Goal: Task Accomplishment & Management: Use online tool/utility

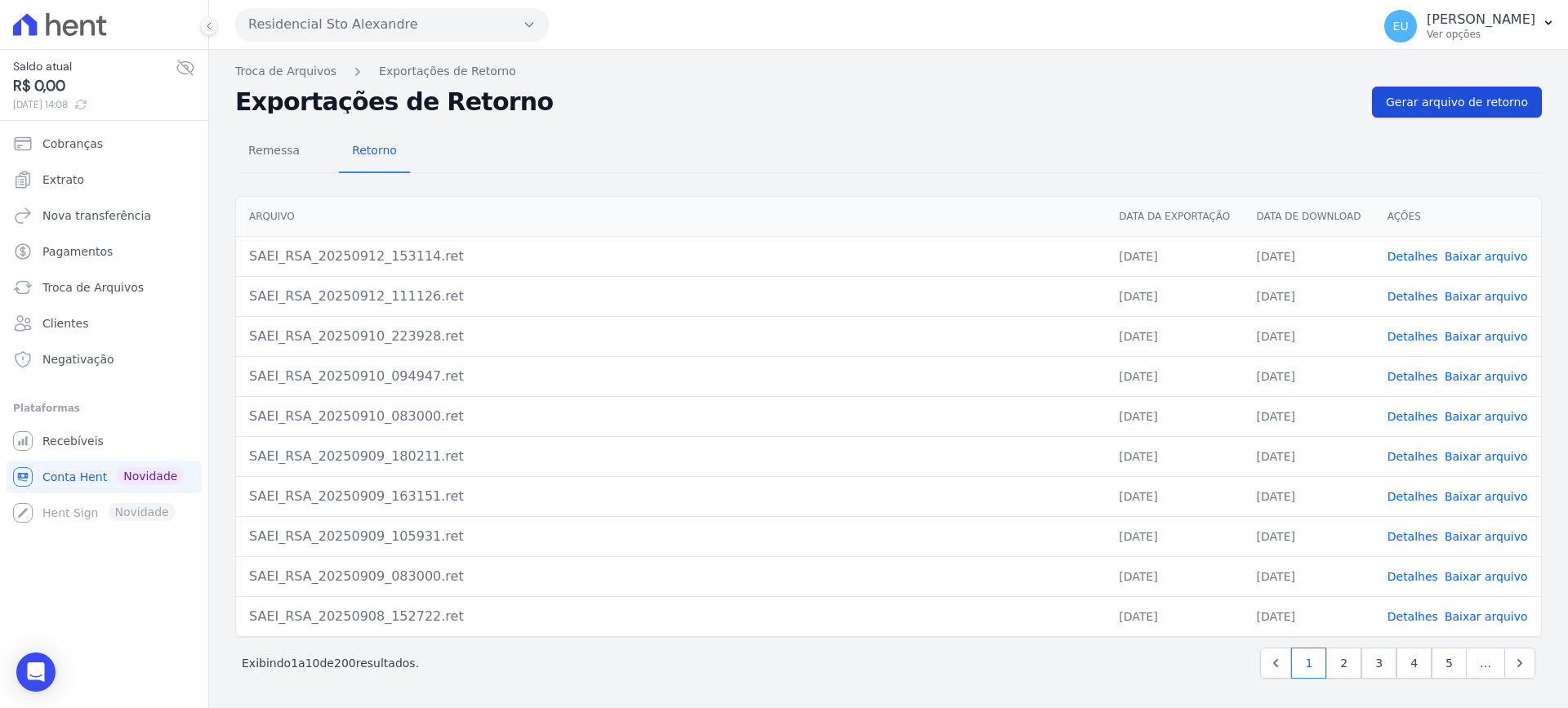
click at [1463, 98] on span "Gerar arquivo de retorno" at bounding box center [1456, 101] width 142 height 16
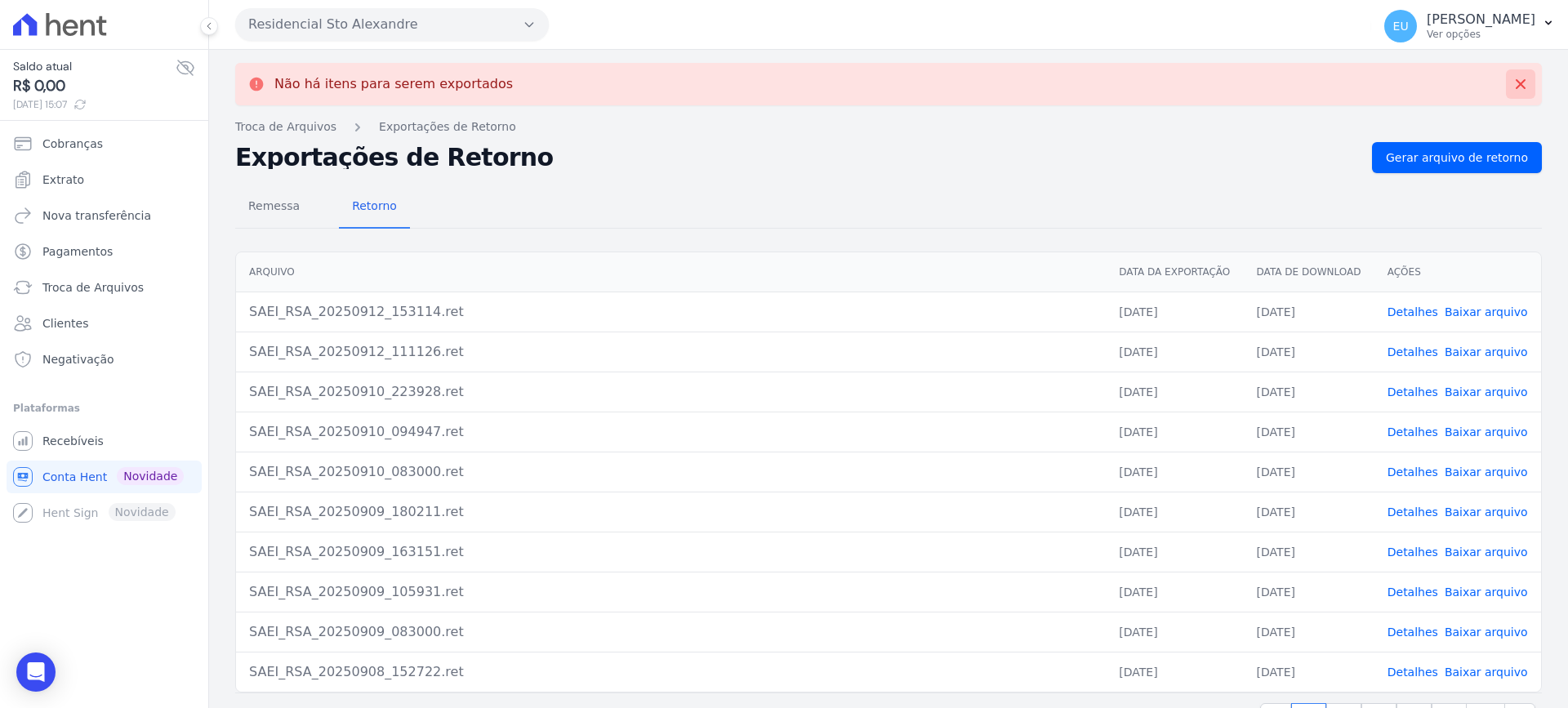
click at [1512, 83] on icon at bounding box center [1520, 84] width 16 height 16
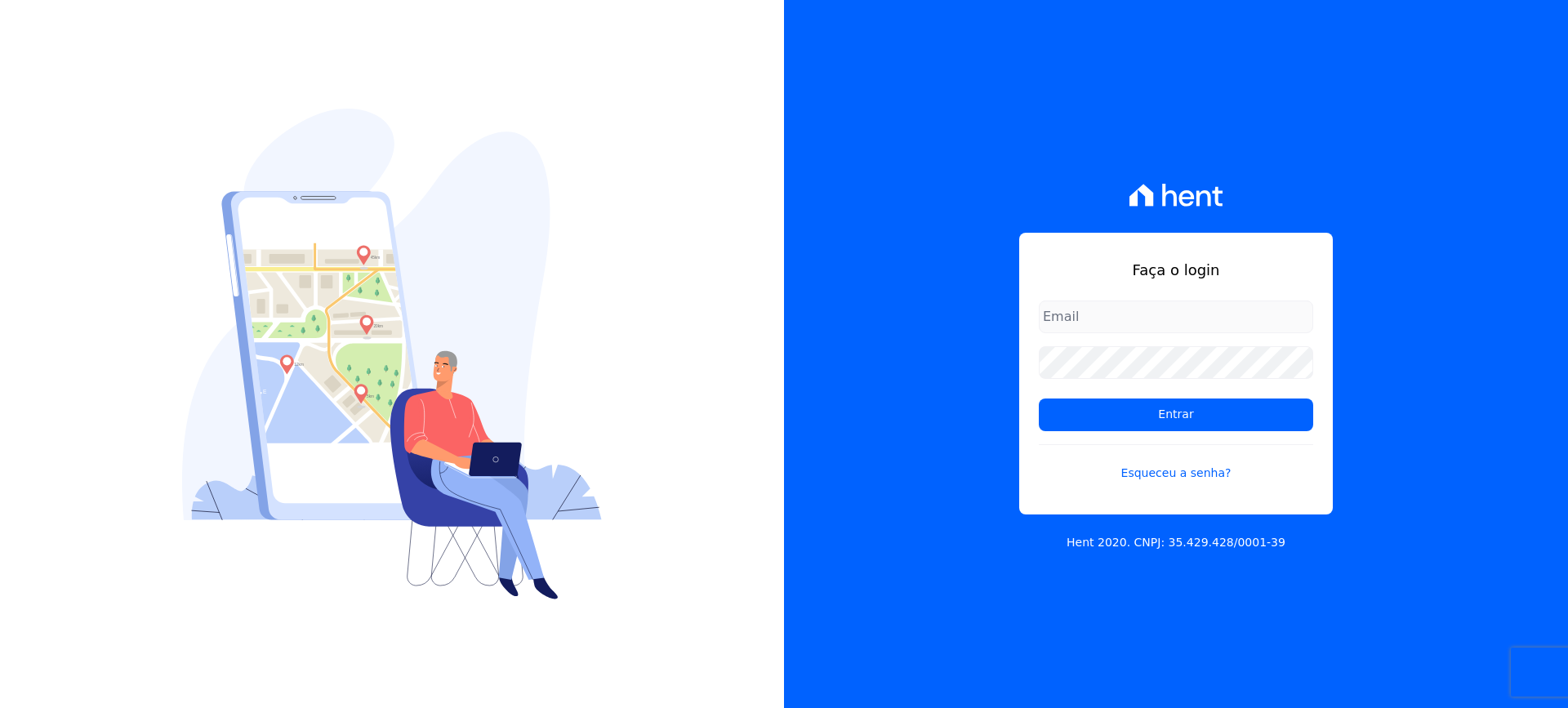
drag, startPoint x: 0, startPoint y: 0, endPoint x: 1110, endPoint y: 317, distance: 1154.4
click at [1110, 317] on input "email" at bounding box center [1176, 317] width 275 height 33
type input "[EMAIL_ADDRESS][DOMAIN_NAME]"
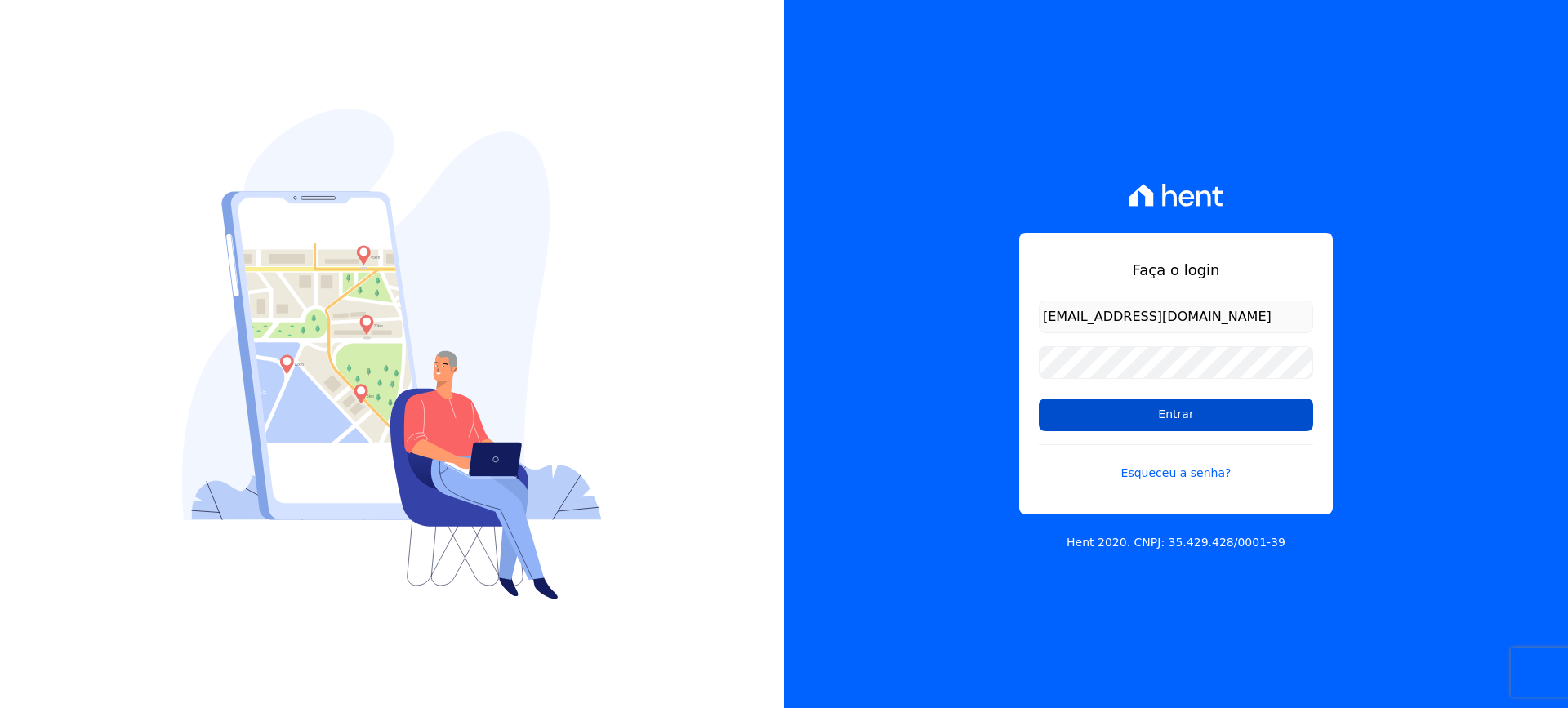
click at [1176, 410] on input "Entrar" at bounding box center [1176, 415] width 275 height 33
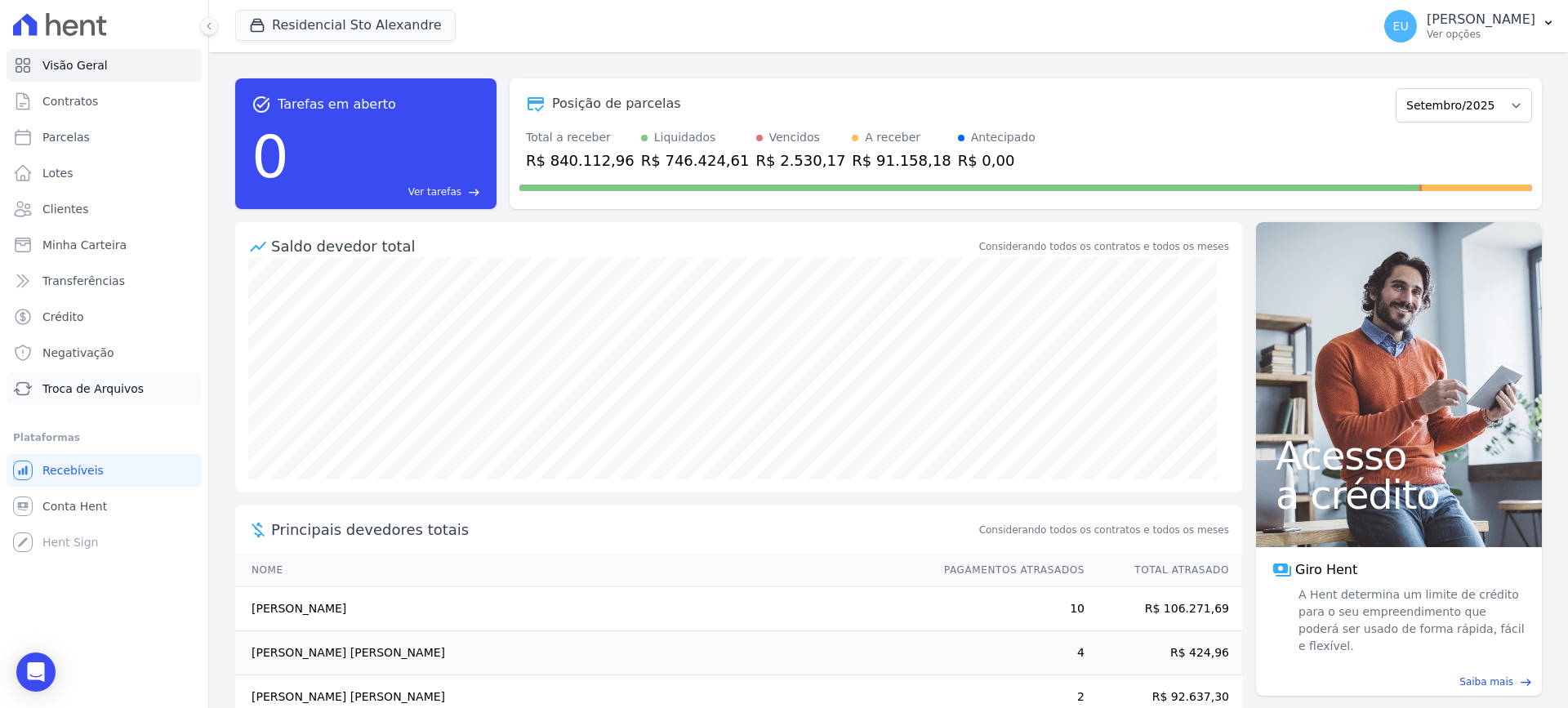
click at [86, 385] on span "Troca de Arquivos" at bounding box center [93, 388] width 101 height 16
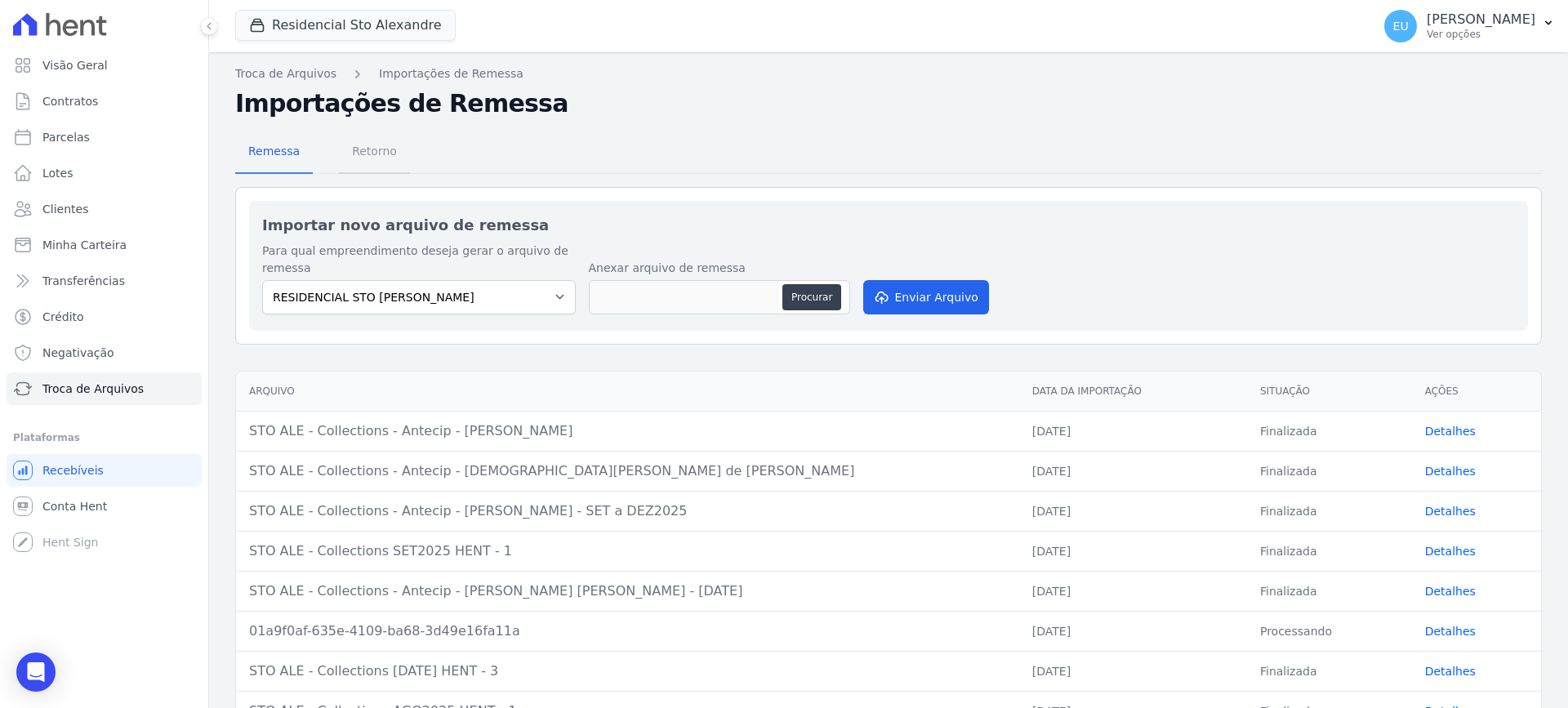
click at [365, 147] on span "Retorno" at bounding box center [374, 151] width 65 height 33
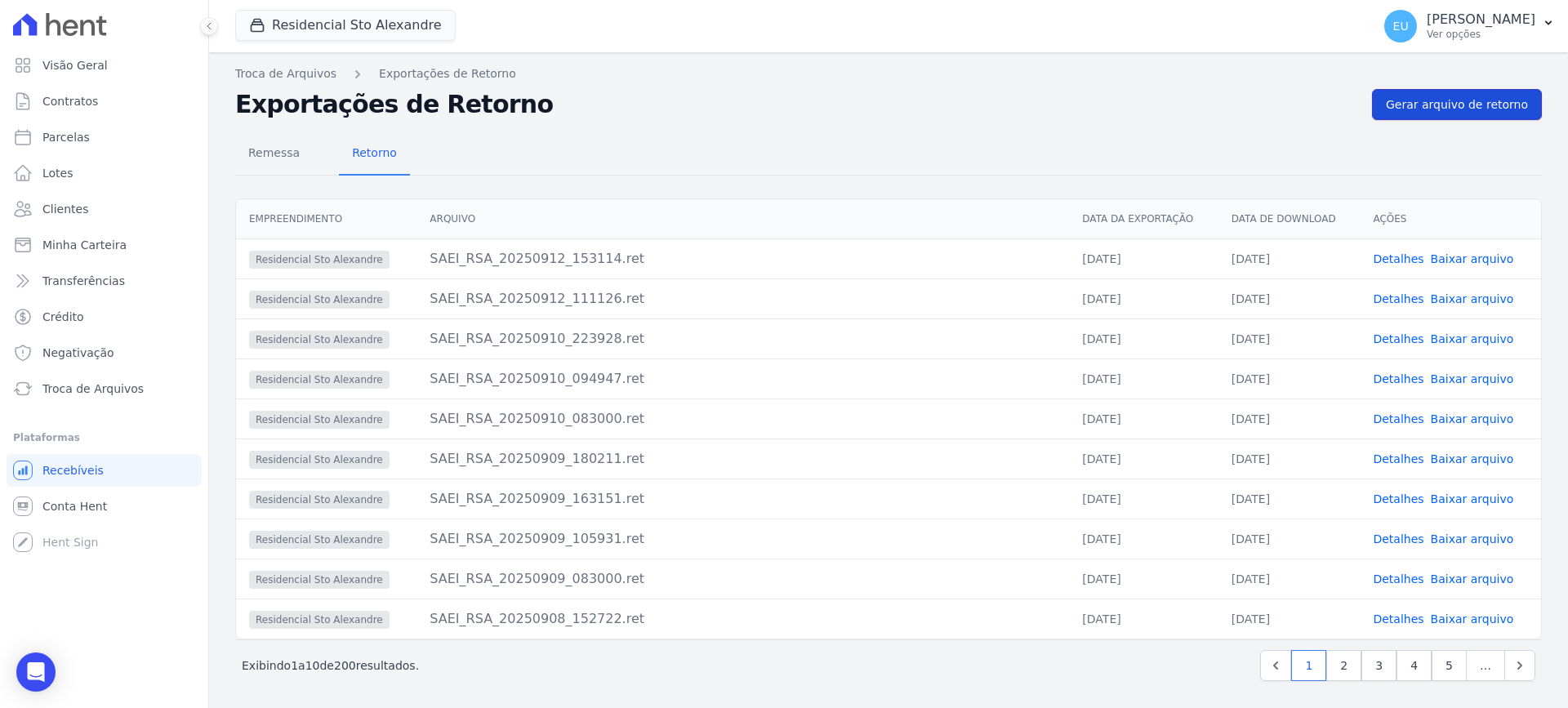
click at [1436, 100] on span "Gerar arquivo de retorno" at bounding box center [1456, 104] width 142 height 16
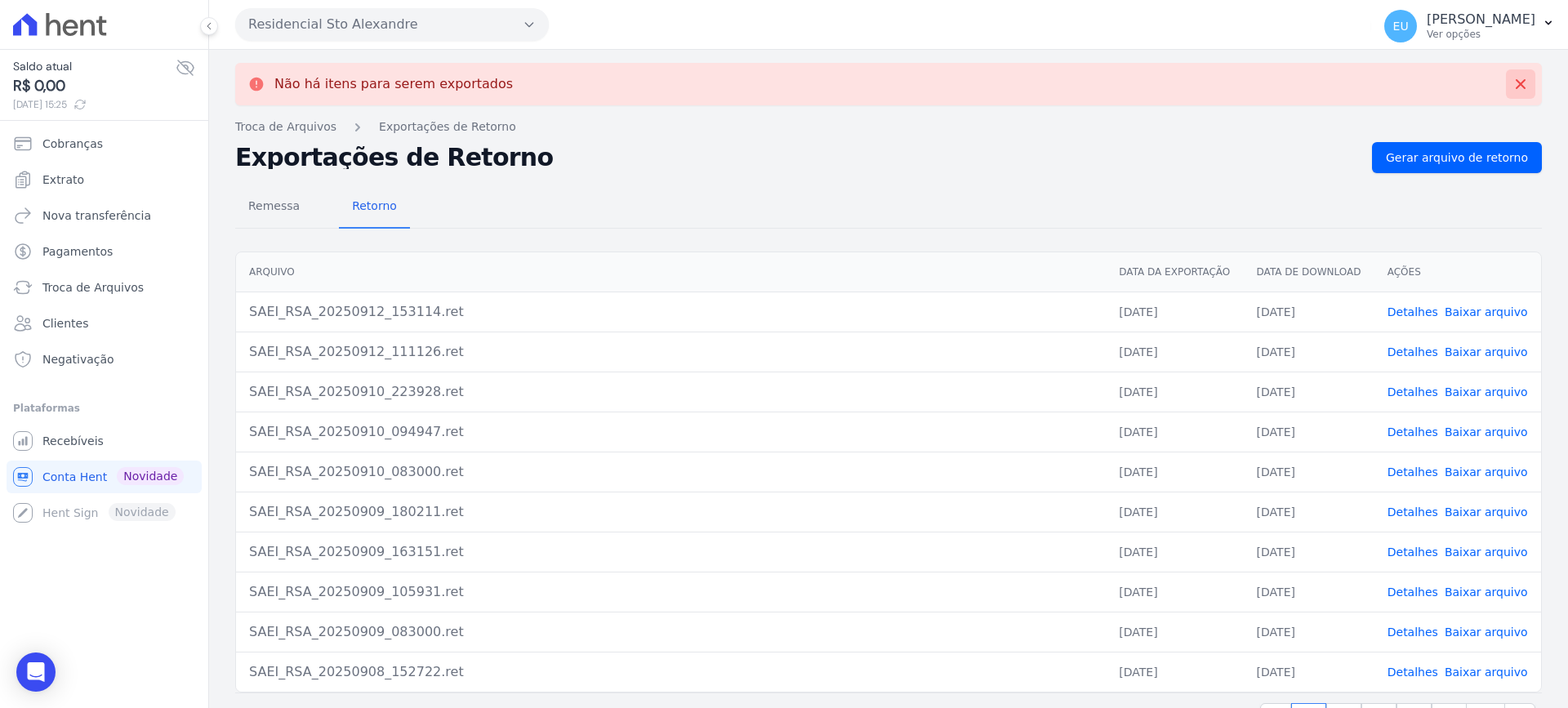
click at [1512, 80] on icon at bounding box center [1520, 84] width 16 height 16
